Goal: Transaction & Acquisition: Purchase product/service

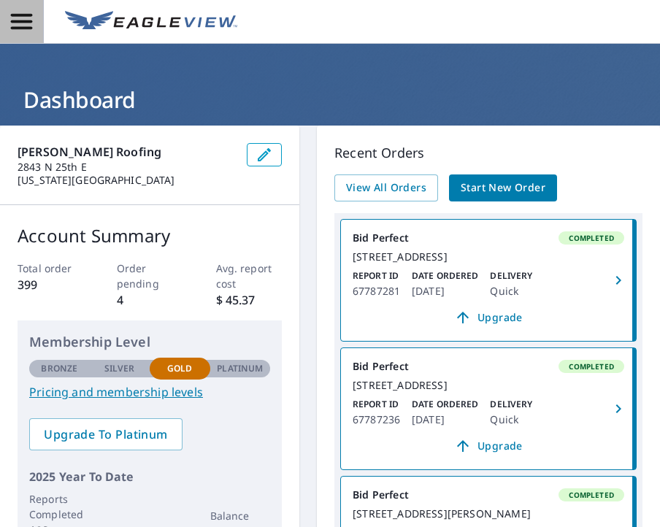
click at [15, 23] on icon "button" at bounding box center [22, 22] width 26 height 26
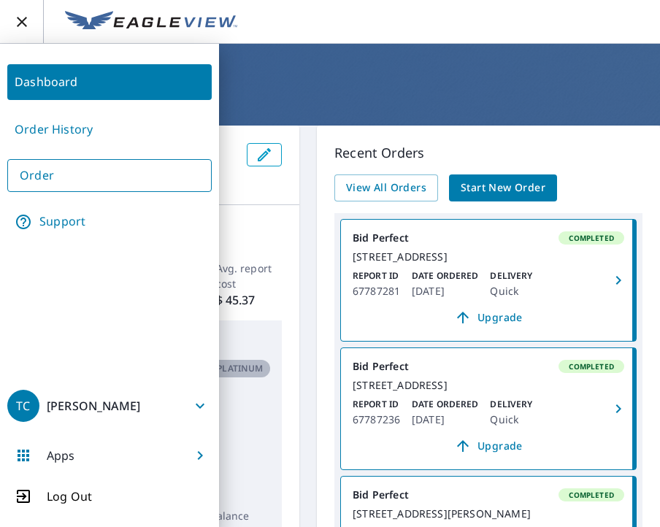
click at [56, 169] on link "Order" at bounding box center [109, 175] width 205 height 33
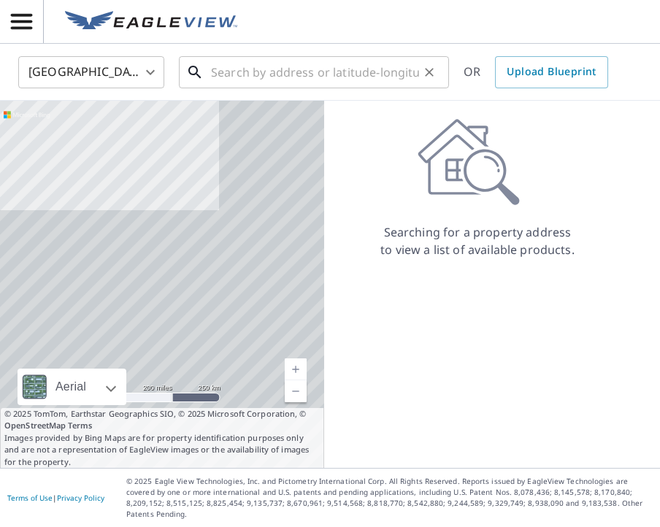
click at [231, 74] on input "text" at bounding box center [315, 72] width 208 height 41
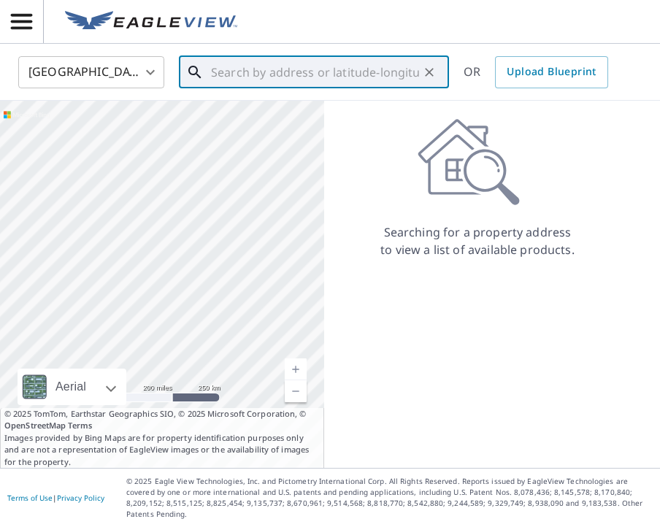
paste input "[STREET_ADDRESS]"
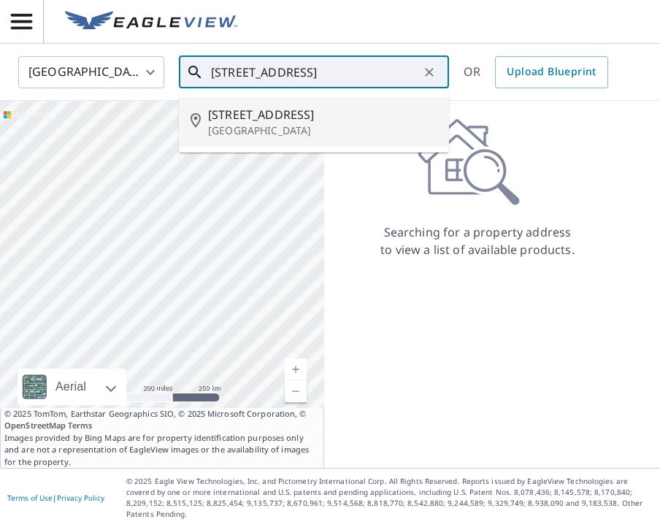
click at [354, 116] on span "[STREET_ADDRESS]" at bounding box center [322, 115] width 229 height 18
type input "[STREET_ADDRESS]"
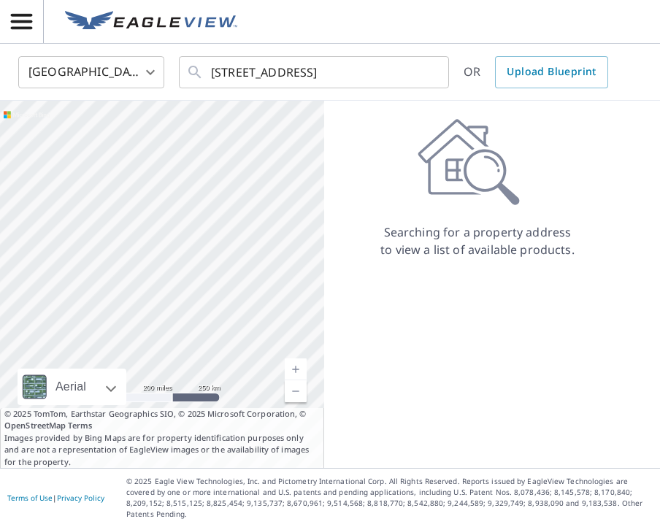
scroll to position [0, 0]
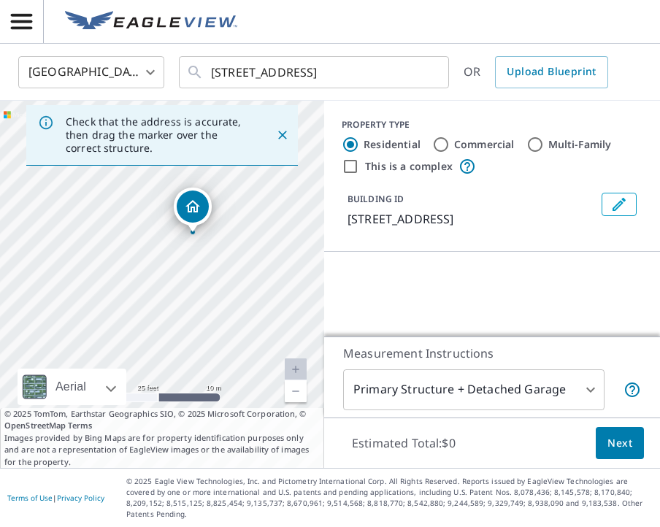
drag, startPoint x: 226, startPoint y: 269, endPoint x: 226, endPoint y: 457, distance: 188.4
click at [226, 457] on div "Check that the address is accurate, then drag the marker over the correct struc…" at bounding box center [162, 284] width 324 height 367
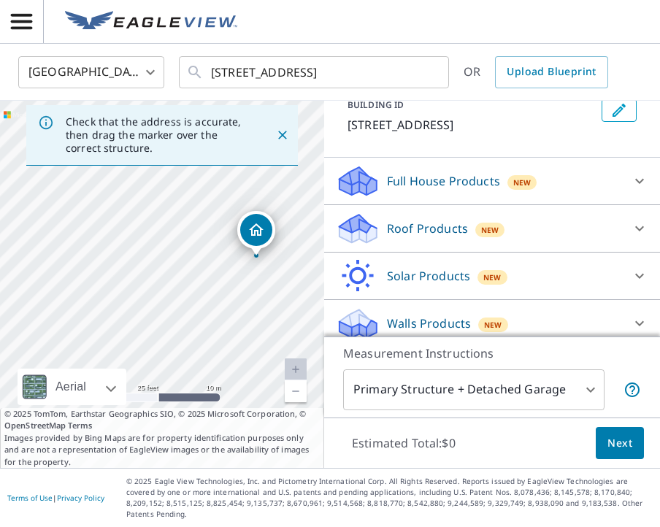
click at [440, 231] on p "Roof Products" at bounding box center [427, 229] width 81 height 18
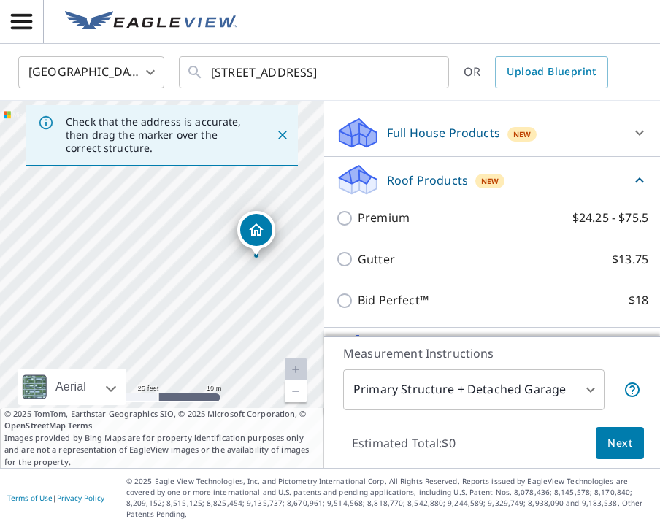
scroll to position [144, 0]
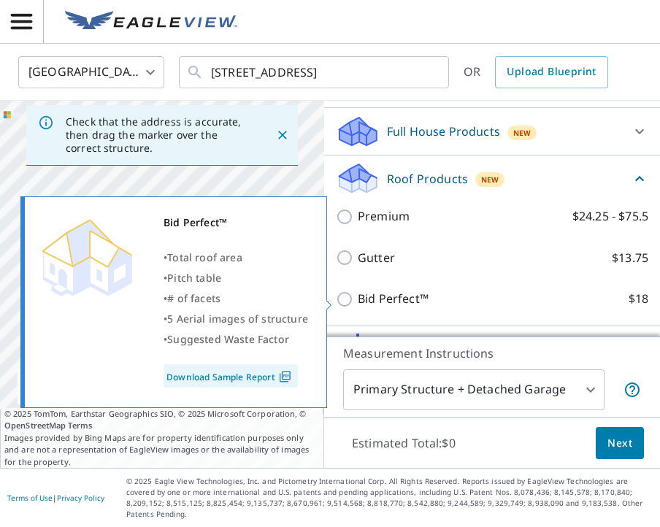
click at [349, 300] on input "Bid Perfect™ $18" at bounding box center [347, 300] width 22 height 18
checkbox input "true"
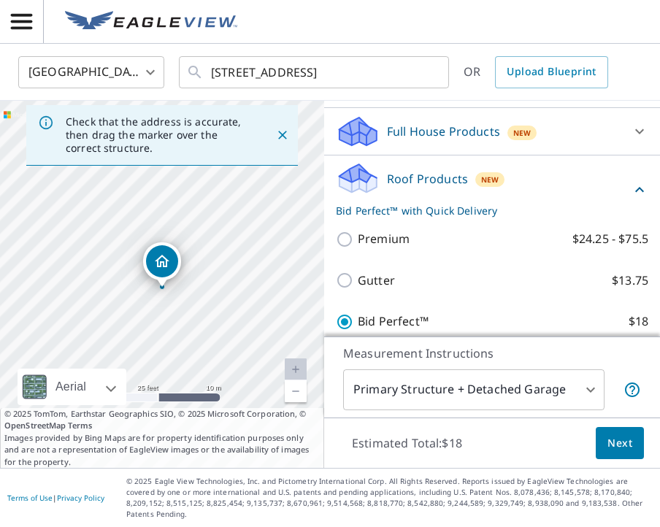
scroll to position [191, 0]
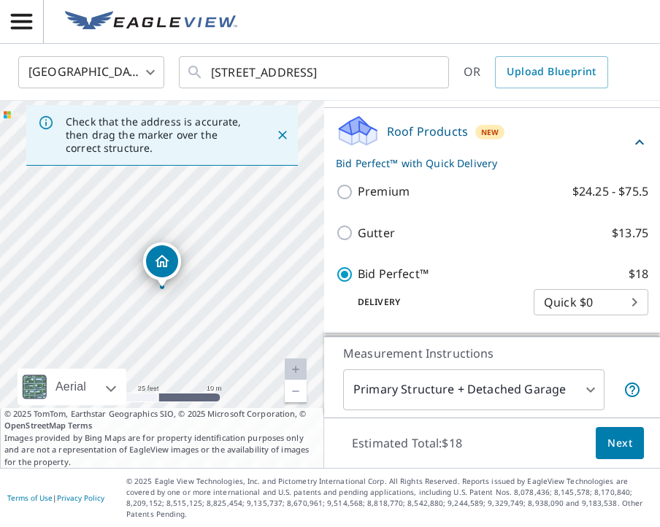
click at [631, 446] on span "Next" at bounding box center [620, 444] width 25 height 18
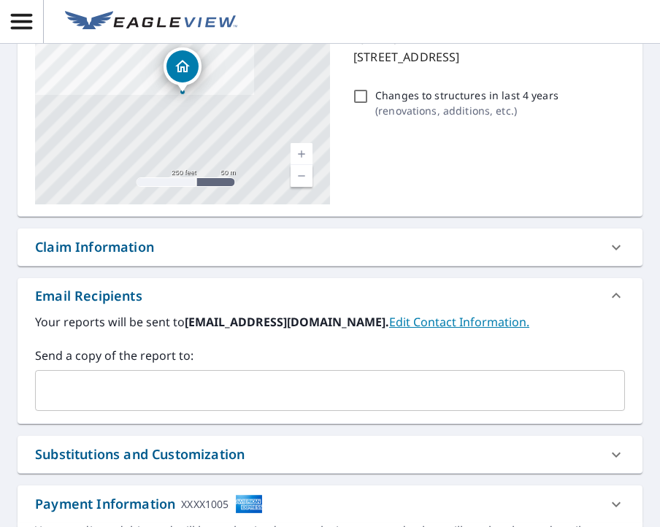
scroll to position [164, 0]
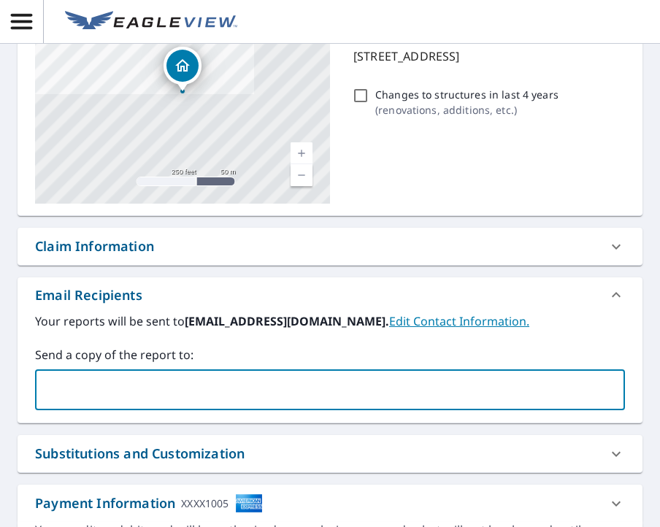
click at [339, 392] on input "text" at bounding box center [319, 390] width 555 height 28
type input "[EMAIL_ADDRESS][DOMAIN_NAME]"
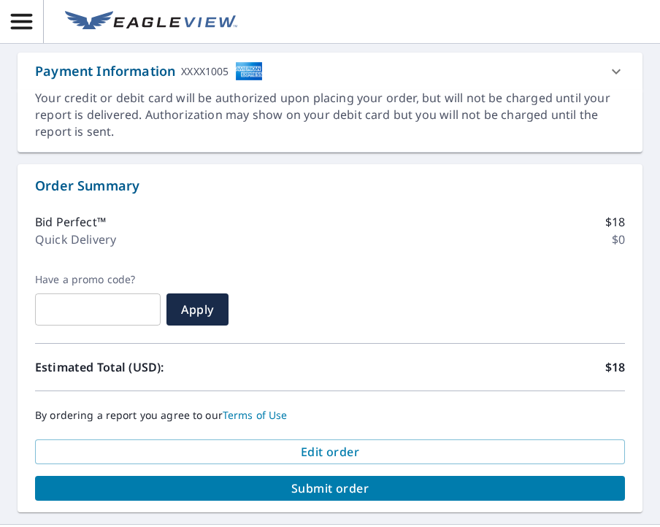
scroll to position [641, 0]
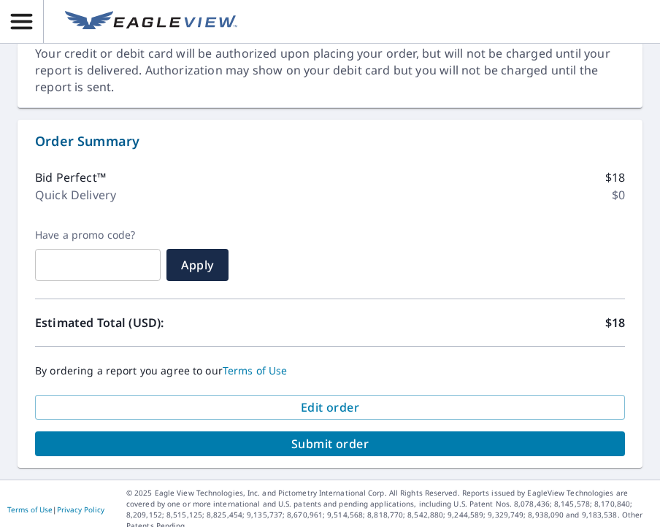
click at [321, 449] on span "Submit order" at bounding box center [330, 444] width 567 height 16
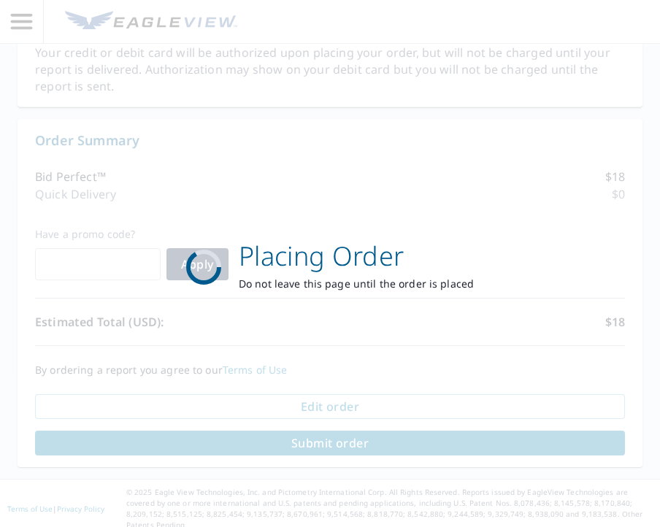
scroll to position [533, 0]
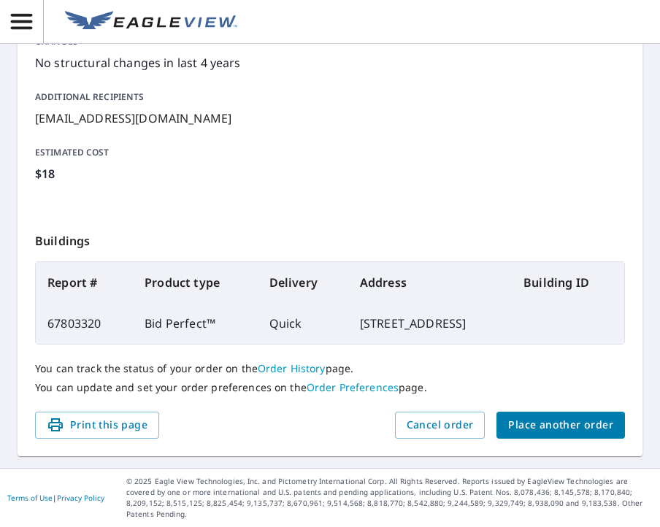
scroll to position [333, 0]
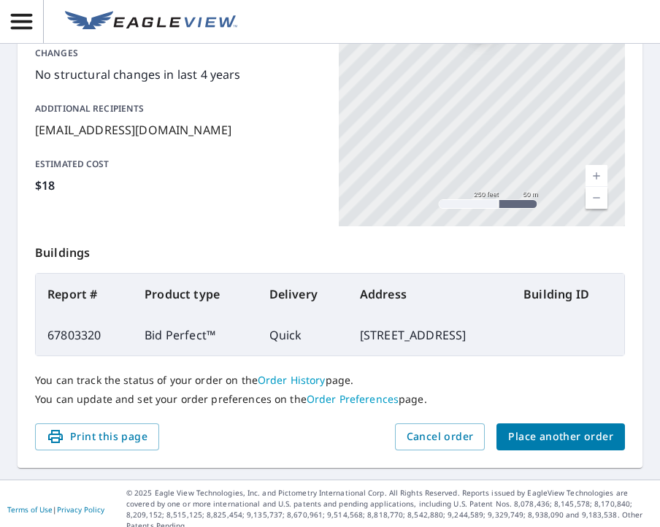
click at [553, 440] on span "Place another order" at bounding box center [560, 437] width 105 height 18
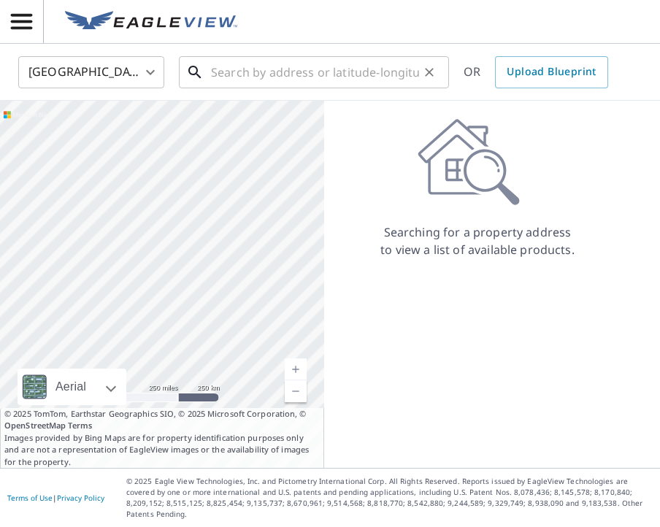
click at [308, 75] on input "text" at bounding box center [315, 72] width 208 height 41
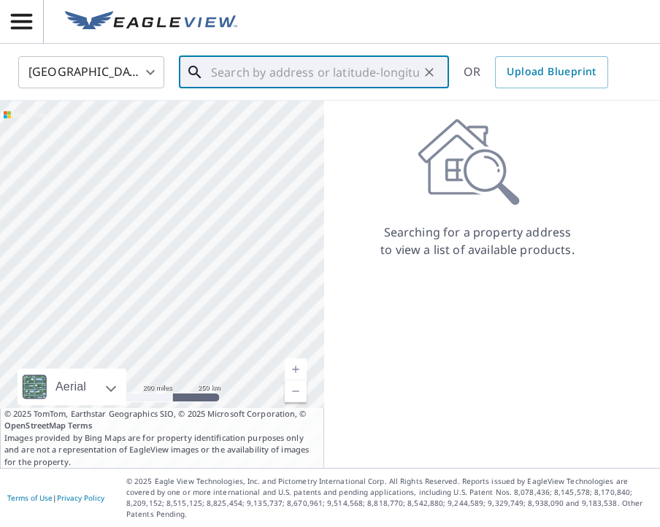
paste input ""[STREET_ADDRESS][PERSON_NAME]"
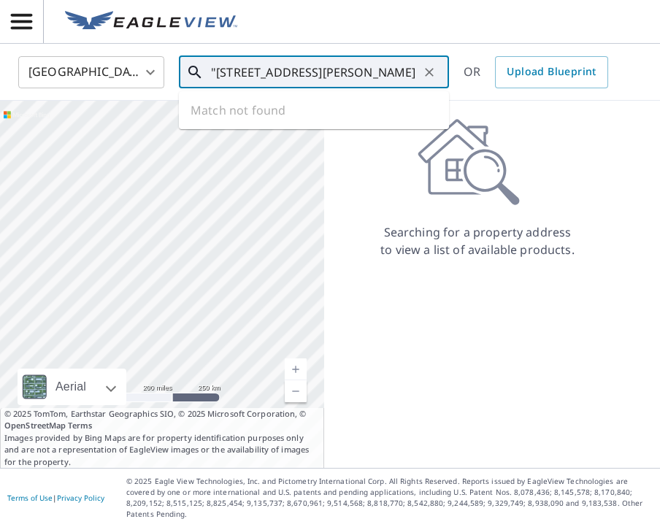
scroll to position [0, 69]
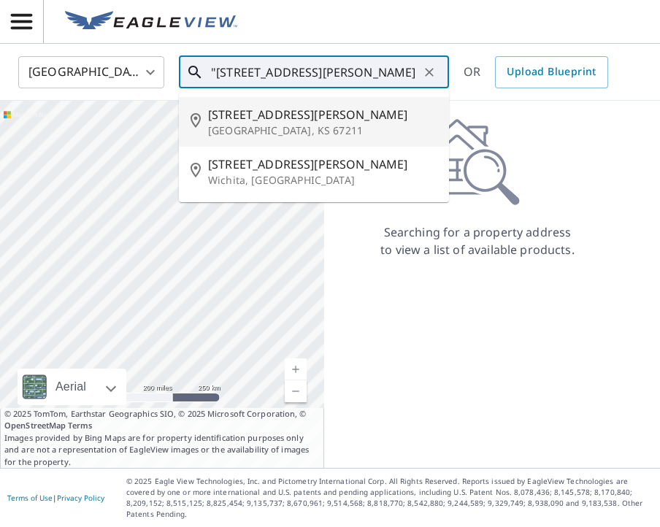
click at [348, 119] on span "[STREET_ADDRESS][PERSON_NAME]" at bounding box center [322, 115] width 229 height 18
type input "[STREET_ADDRESS][PERSON_NAME]"
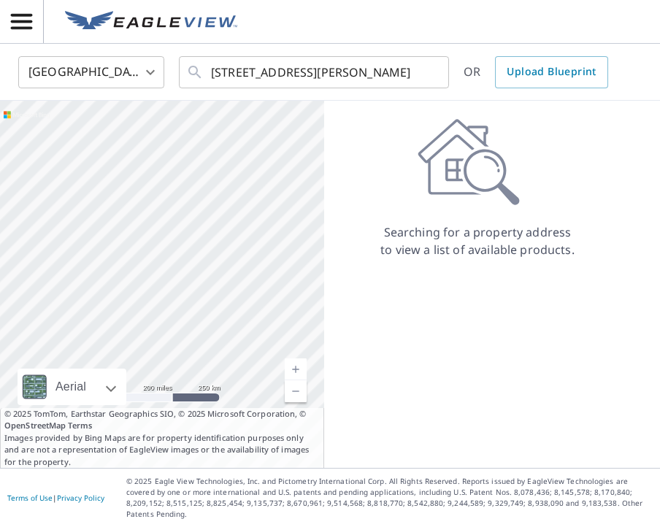
scroll to position [0, 0]
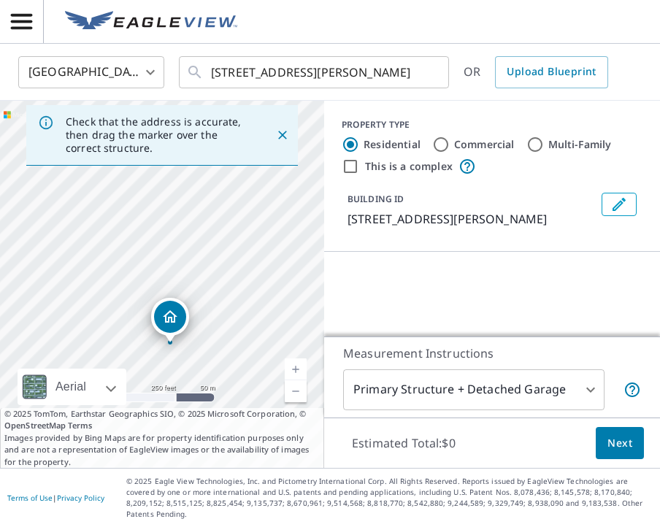
click at [301, 151] on div "Check that the address is accurate, then drag the marker over the correct struc…" at bounding box center [162, 135] width 324 height 41
click at [297, 157] on div "Check that the address is accurate, then drag the marker over the correct struc…" at bounding box center [162, 135] width 272 height 61
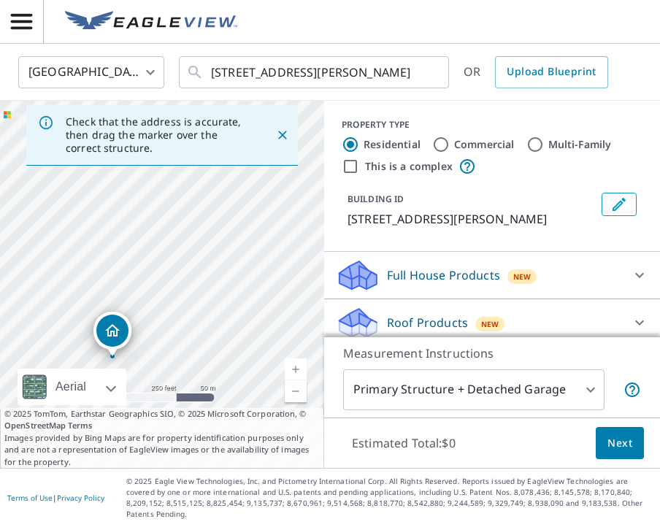
click at [243, 234] on div "[STREET_ADDRESS][PERSON_NAME]" at bounding box center [162, 284] width 324 height 367
drag, startPoint x: 118, startPoint y: 322, endPoint x: 108, endPoint y: 323, distance: 10.3
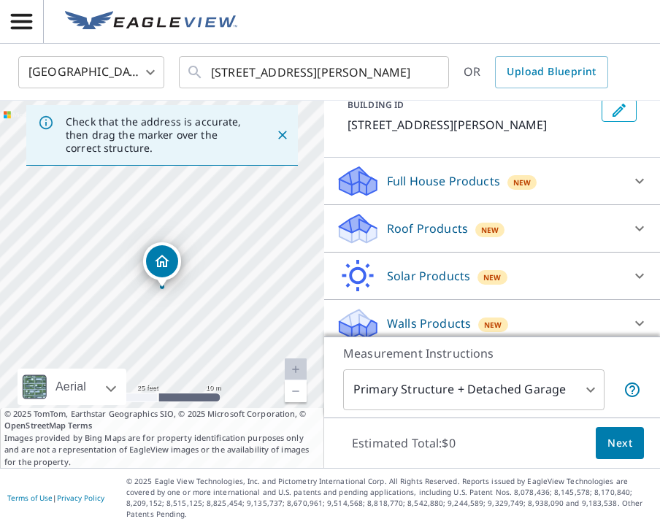
click at [432, 234] on p "Roof Products" at bounding box center [427, 229] width 81 height 18
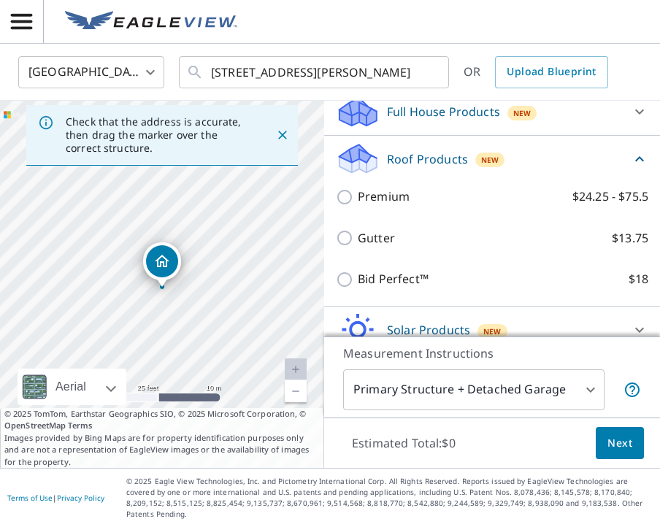
scroll to position [164, 0]
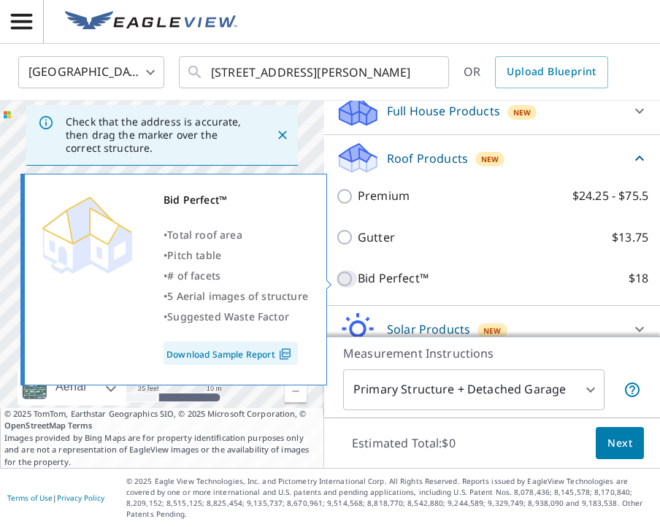
click at [348, 279] on input "Bid Perfect™ $18" at bounding box center [347, 279] width 22 height 18
checkbox input "true"
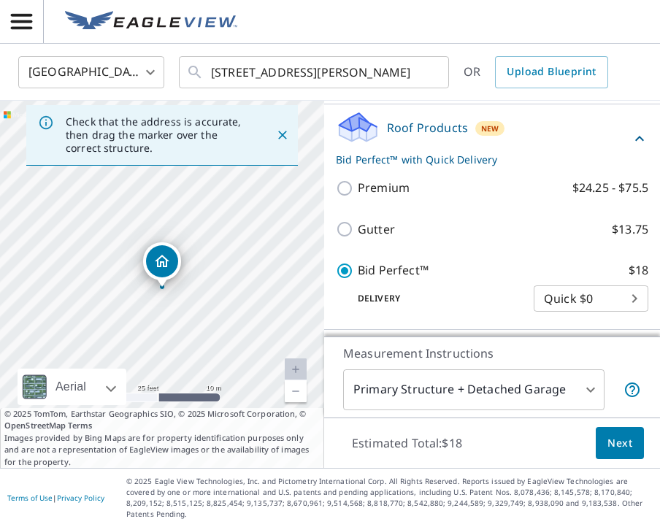
scroll to position [208, 0]
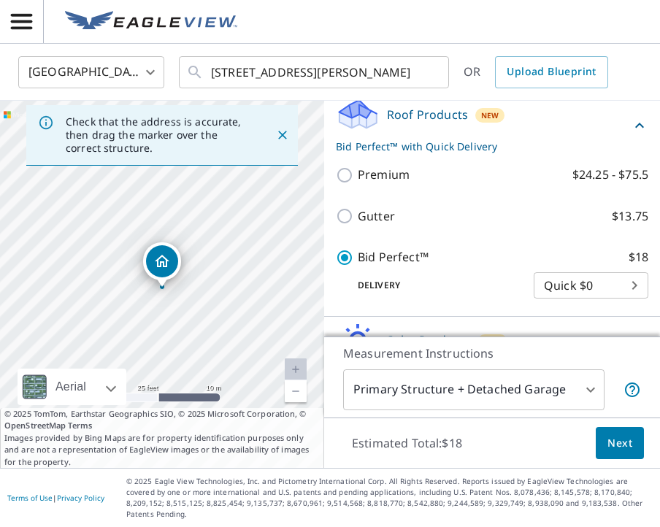
click at [624, 451] on span "Next" at bounding box center [620, 444] width 25 height 18
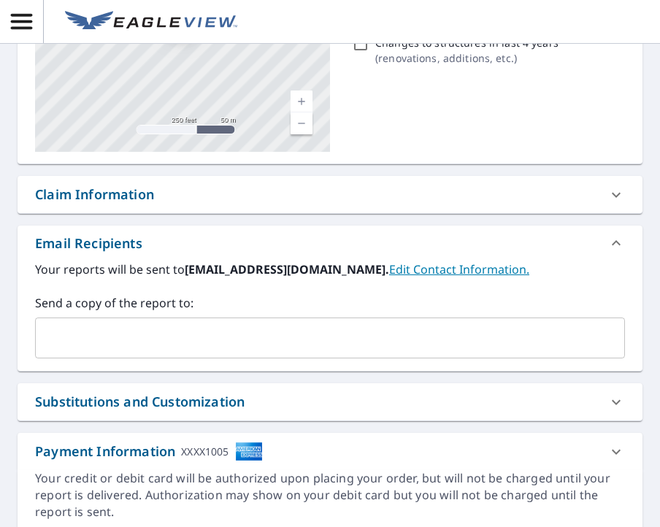
scroll to position [221, 0]
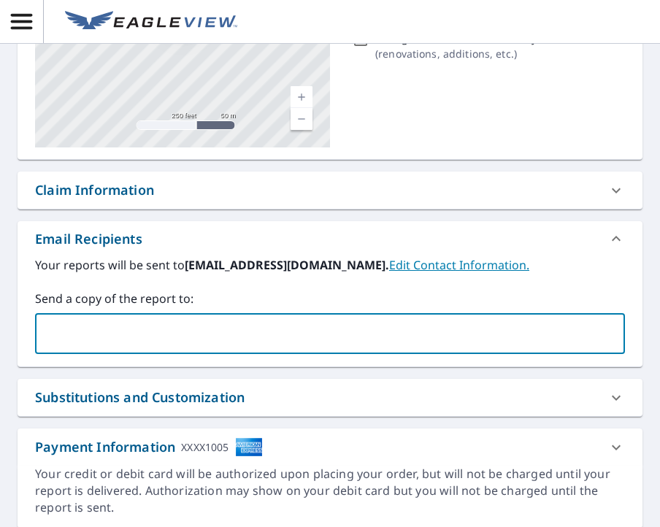
click at [362, 332] on input "text" at bounding box center [319, 334] width 555 height 28
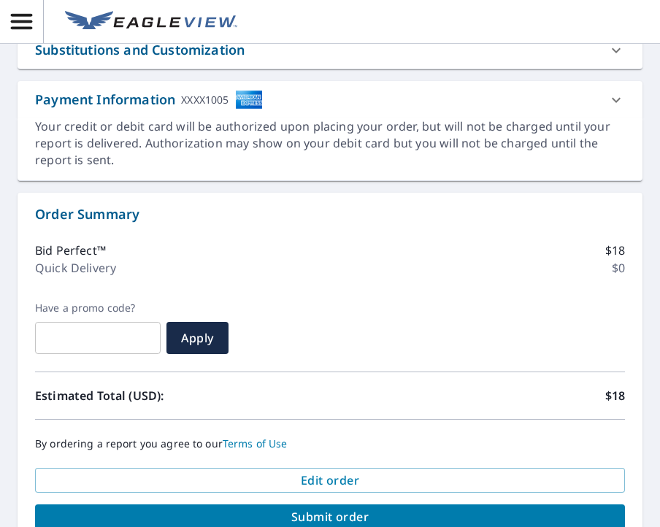
scroll to position [641, 0]
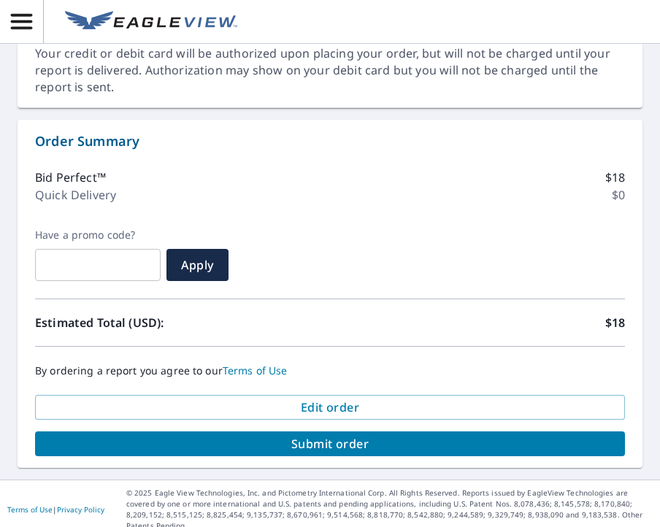
type input "[EMAIL_ADDRESS][DOMAIN_NAME]"
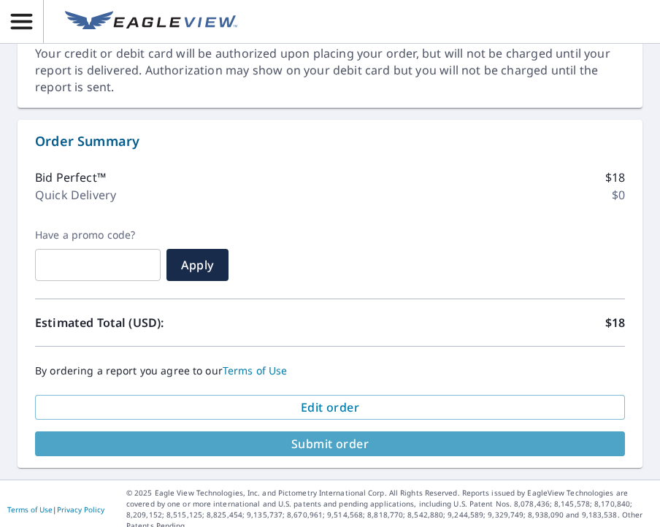
click at [358, 441] on span "Submit order" at bounding box center [330, 444] width 567 height 16
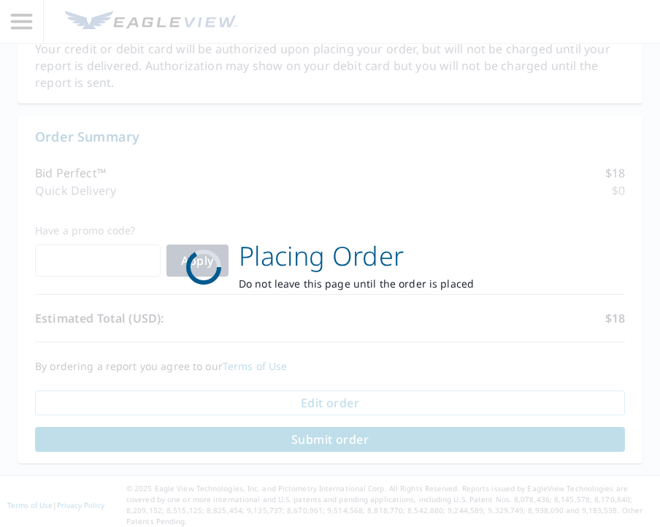
scroll to position [533, 0]
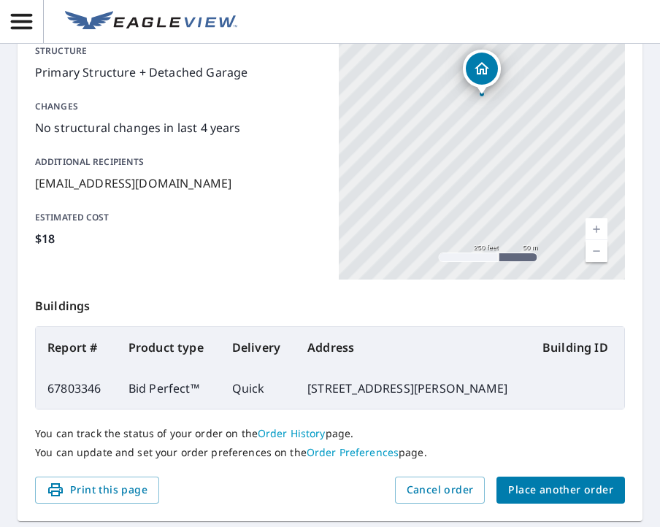
scroll to position [270, 0]
